Goal: Transaction & Acquisition: Purchase product/service

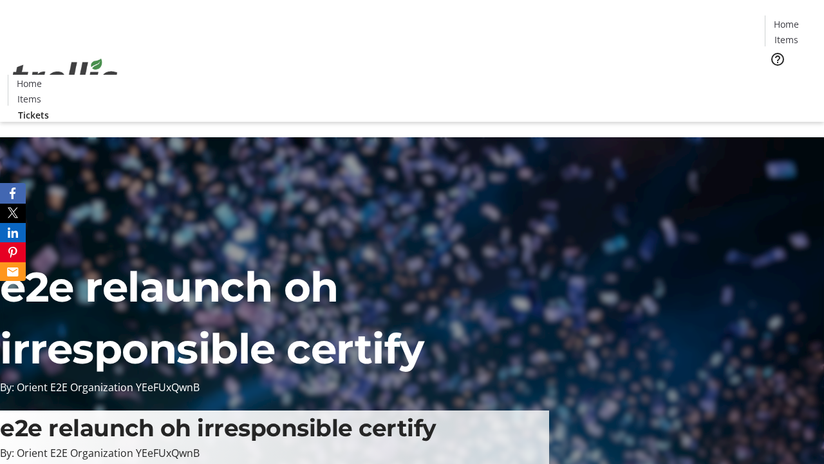
click at [775, 75] on span "Tickets" at bounding box center [790, 82] width 31 height 14
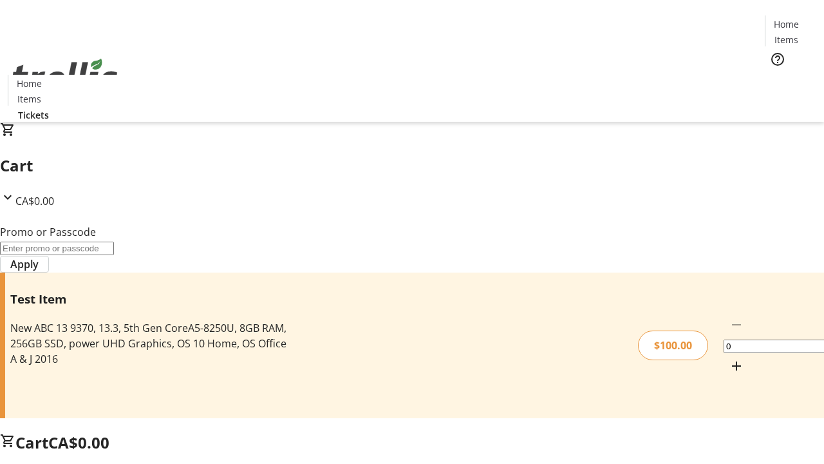
click at [729, 358] on mat-icon "Increment by one" at bounding box center [736, 365] width 15 height 15
type input "1"
type input "FLAT"
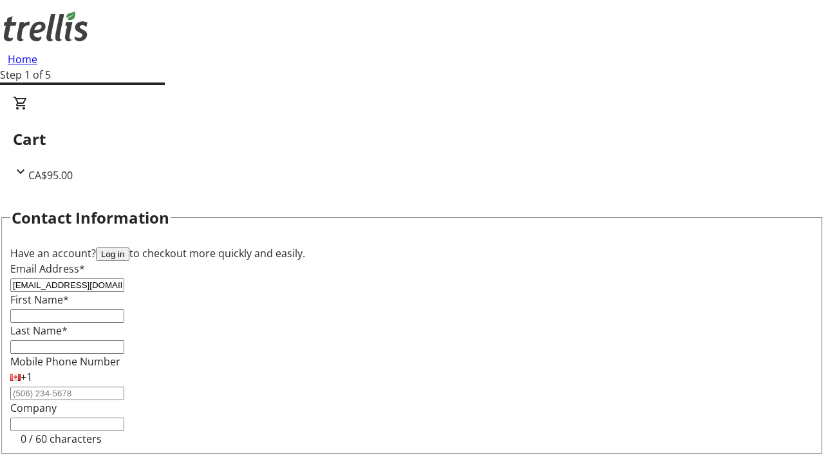
type input "[EMAIL_ADDRESS][DOMAIN_NAME]"
type input "[PERSON_NAME]"
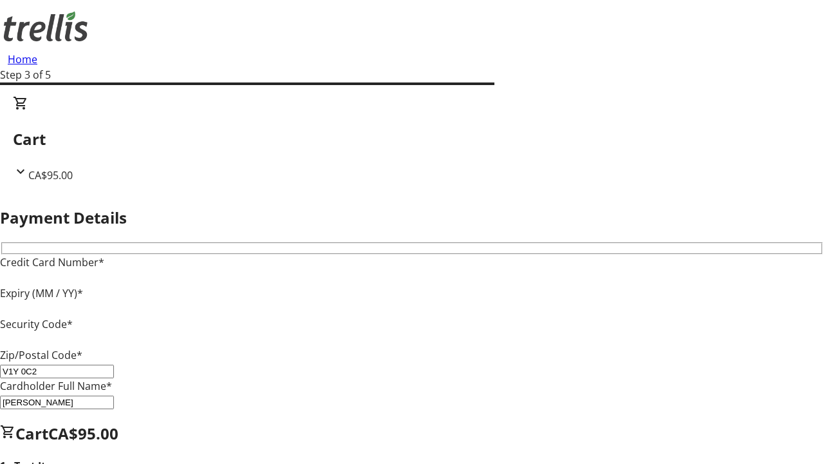
type input "V1Y 0C2"
